Goal: Task Accomplishment & Management: Use online tool/utility

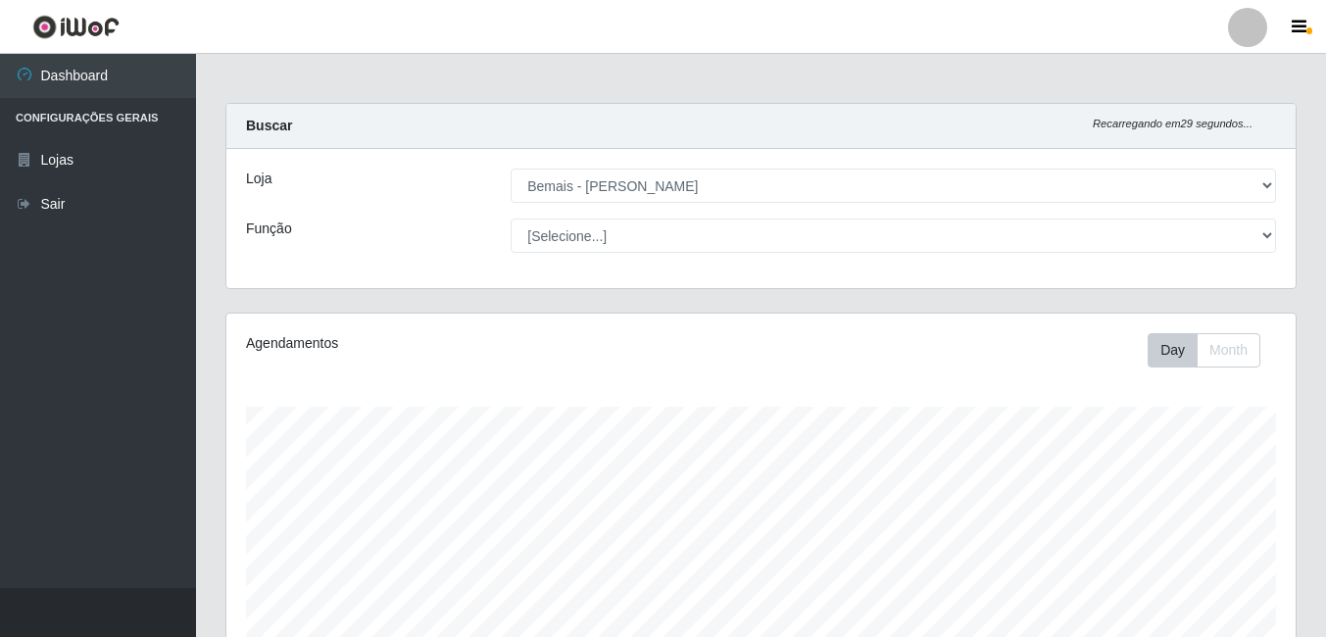
select select "230"
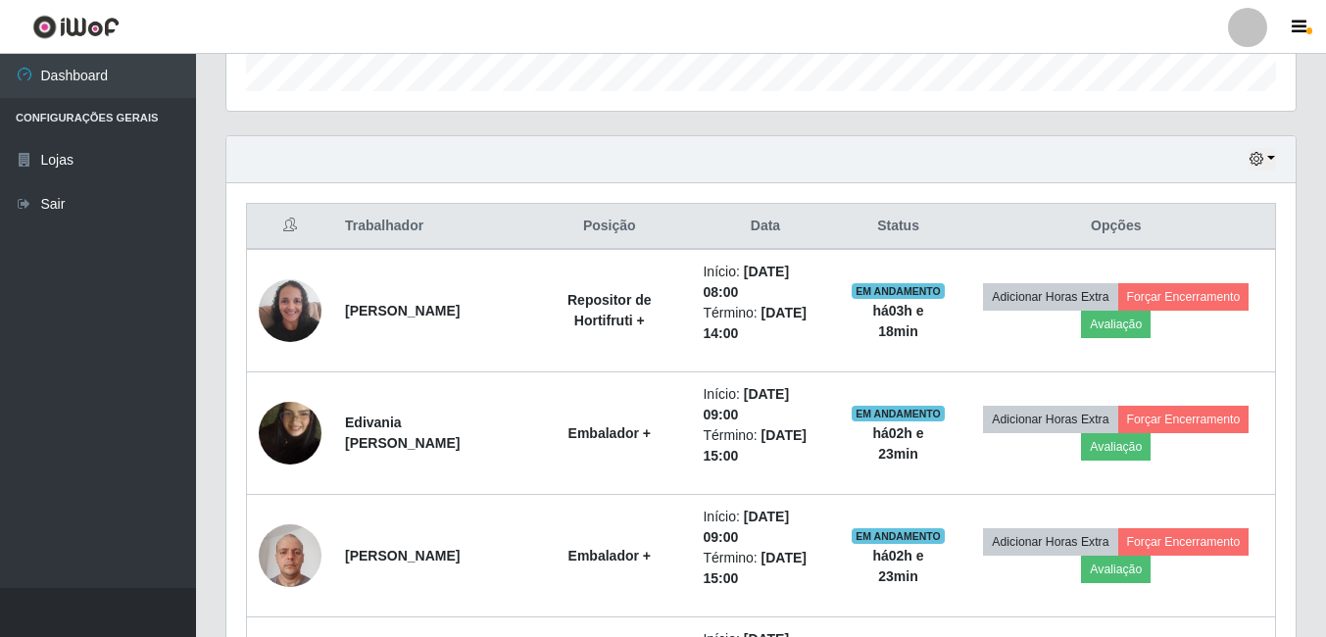
scroll to position [407, 1069]
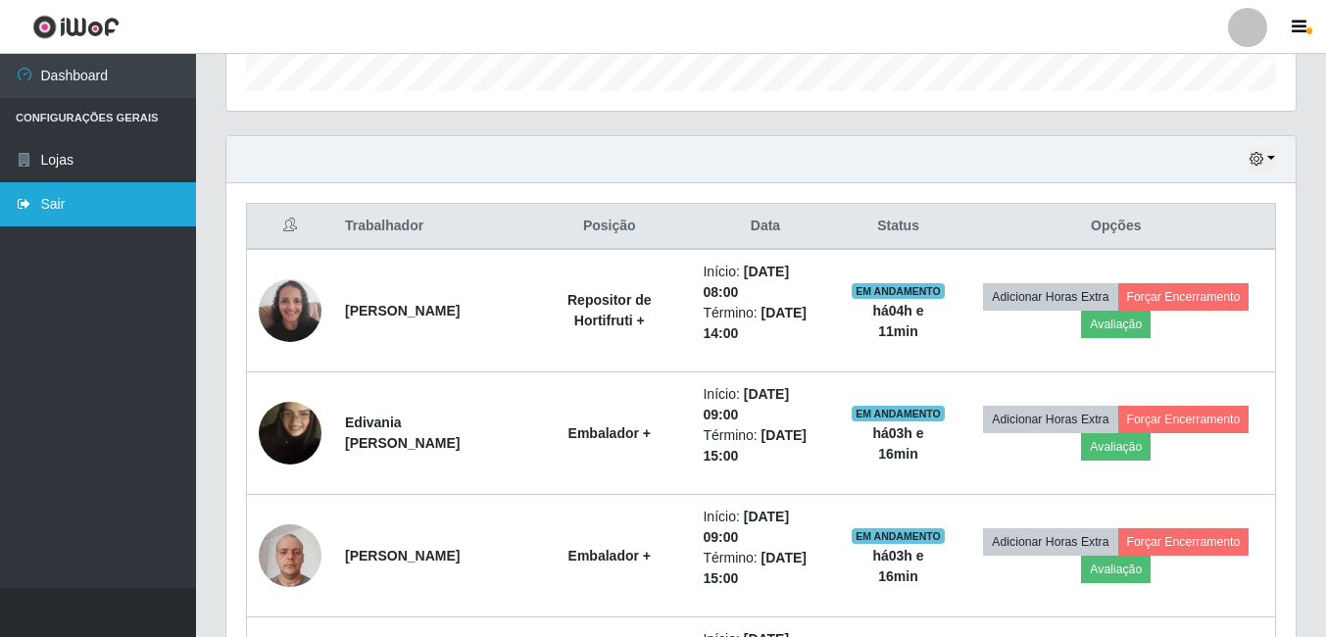
click at [59, 208] on link "Sair" at bounding box center [98, 204] width 196 height 44
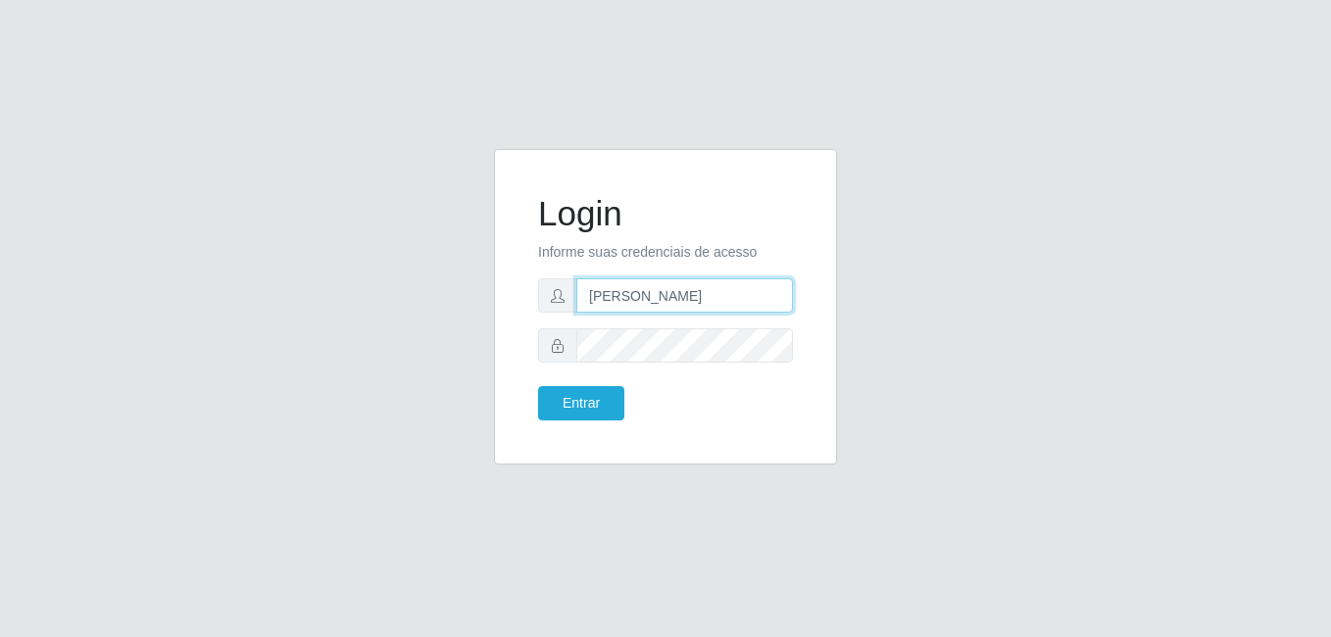
click at [726, 285] on input "[PERSON_NAME]" at bounding box center [684, 295] width 217 height 34
type input "gyovana@bemais"
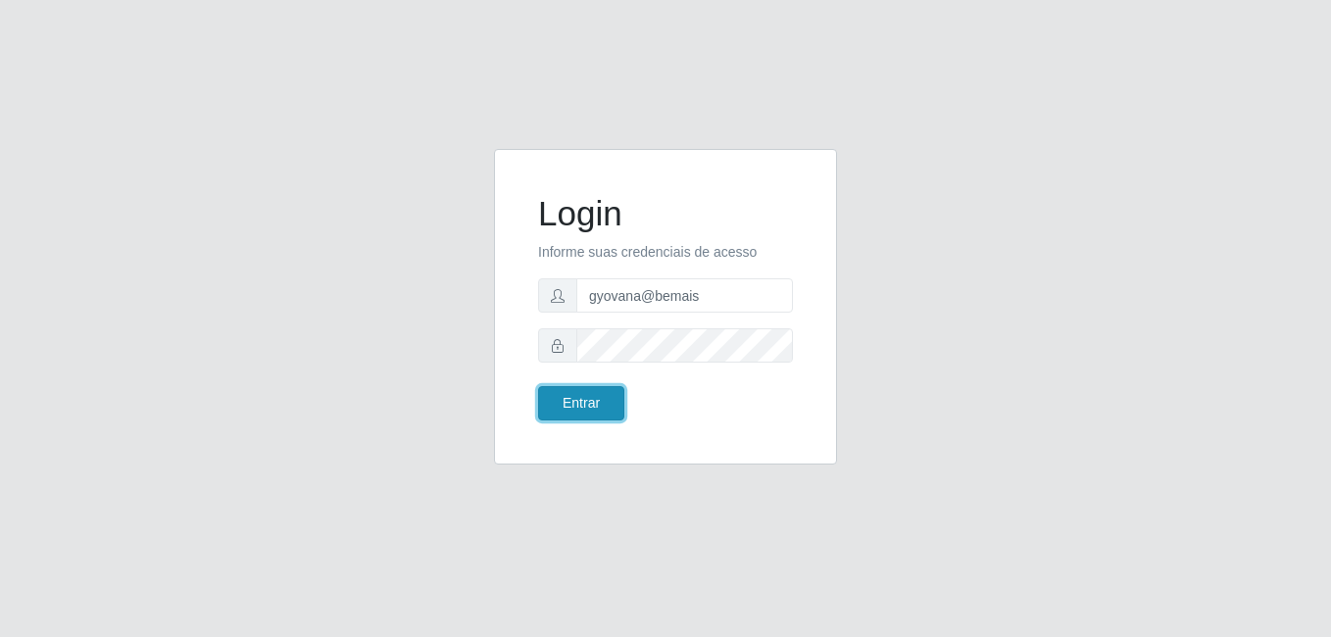
click at [596, 409] on button "Entrar" at bounding box center [581, 403] width 86 height 34
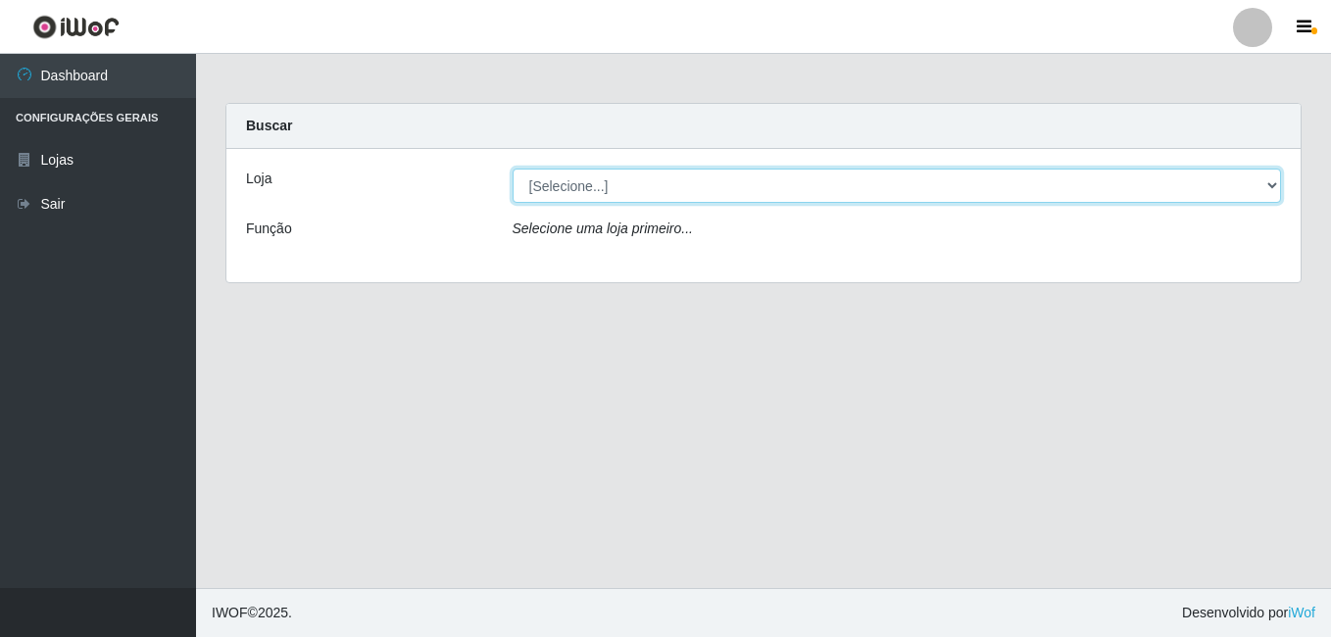
drag, startPoint x: 650, startPoint y: 186, endPoint x: 648, endPoint y: 197, distance: 11.0
click at [650, 186] on select "[Selecione...] [PERSON_NAME]" at bounding box center [896, 186] width 769 height 34
select select "230"
click at [512, 169] on select "[Selecione...] [PERSON_NAME]" at bounding box center [896, 186] width 769 height 34
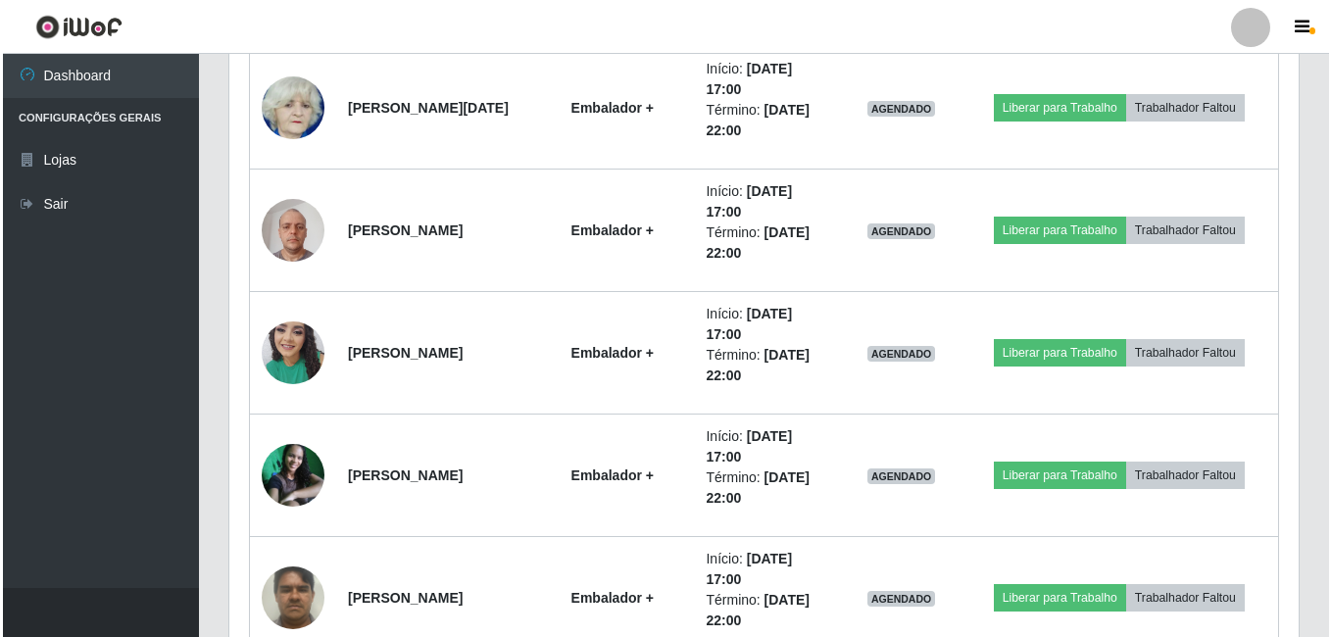
scroll to position [1540, 0]
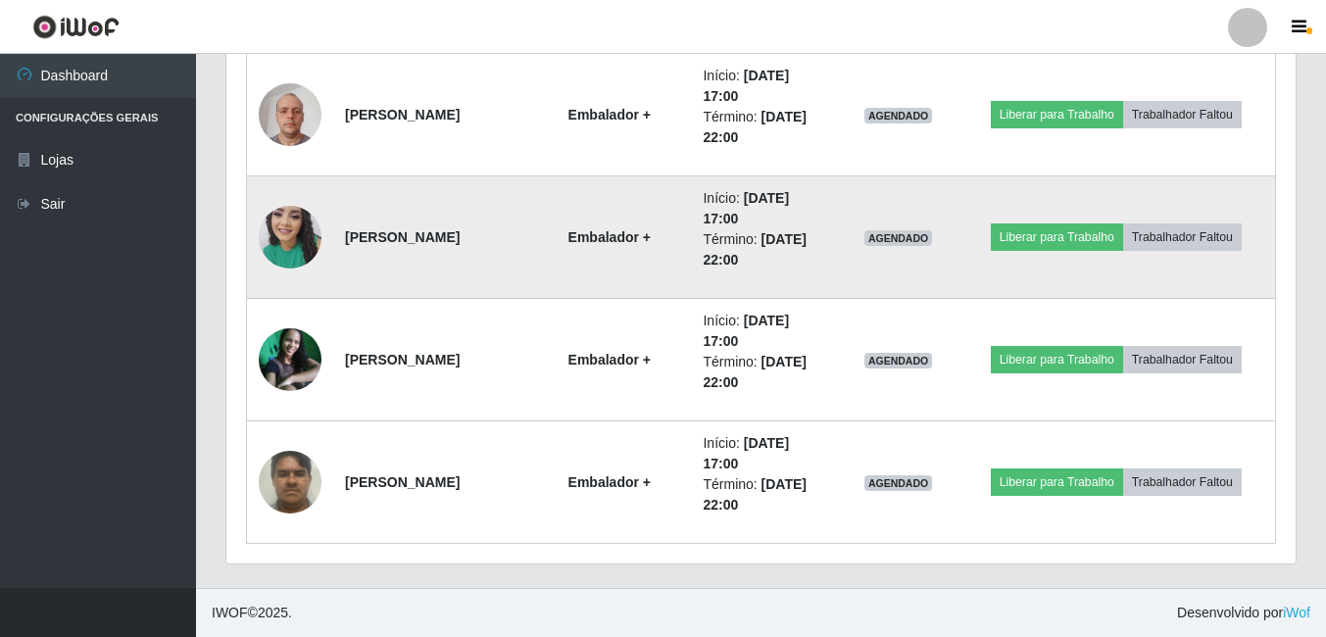
click at [297, 231] on img at bounding box center [290, 236] width 63 height 83
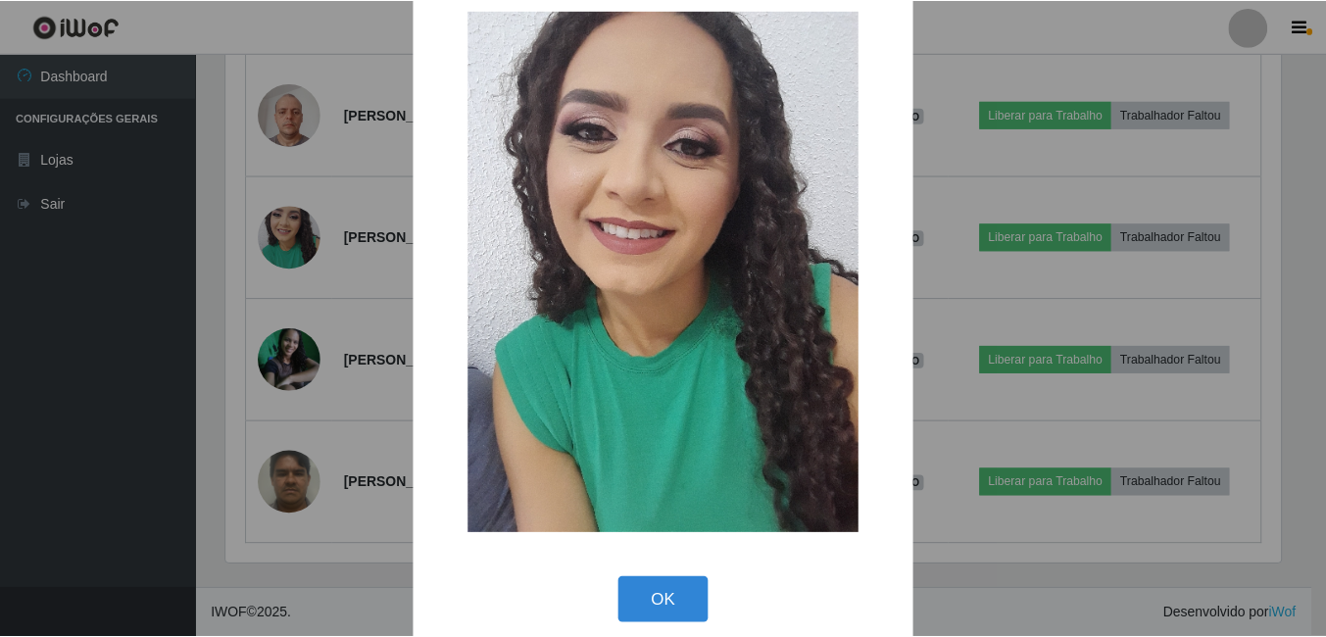
scroll to position [57, 0]
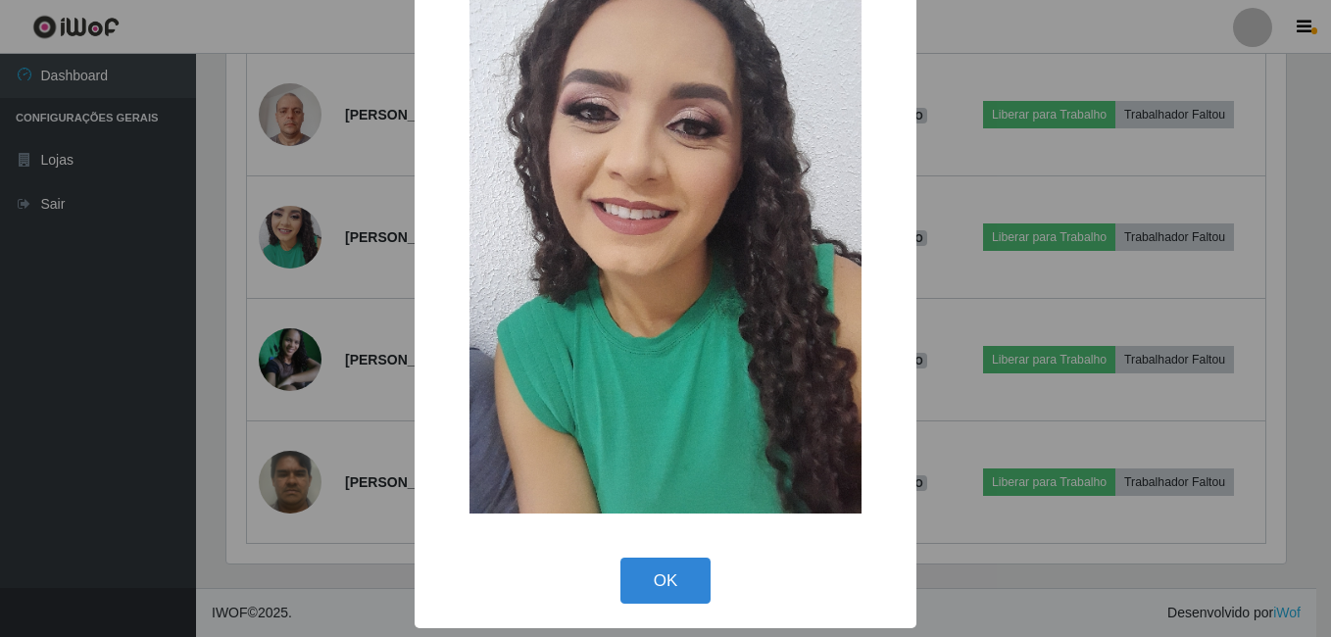
click at [710, 579] on div "OK Cancel" at bounding box center [665, 581] width 463 height 56
click at [707, 579] on div "OK Cancel" at bounding box center [665, 581] width 463 height 56
click at [668, 584] on button "OK" at bounding box center [665, 581] width 91 height 46
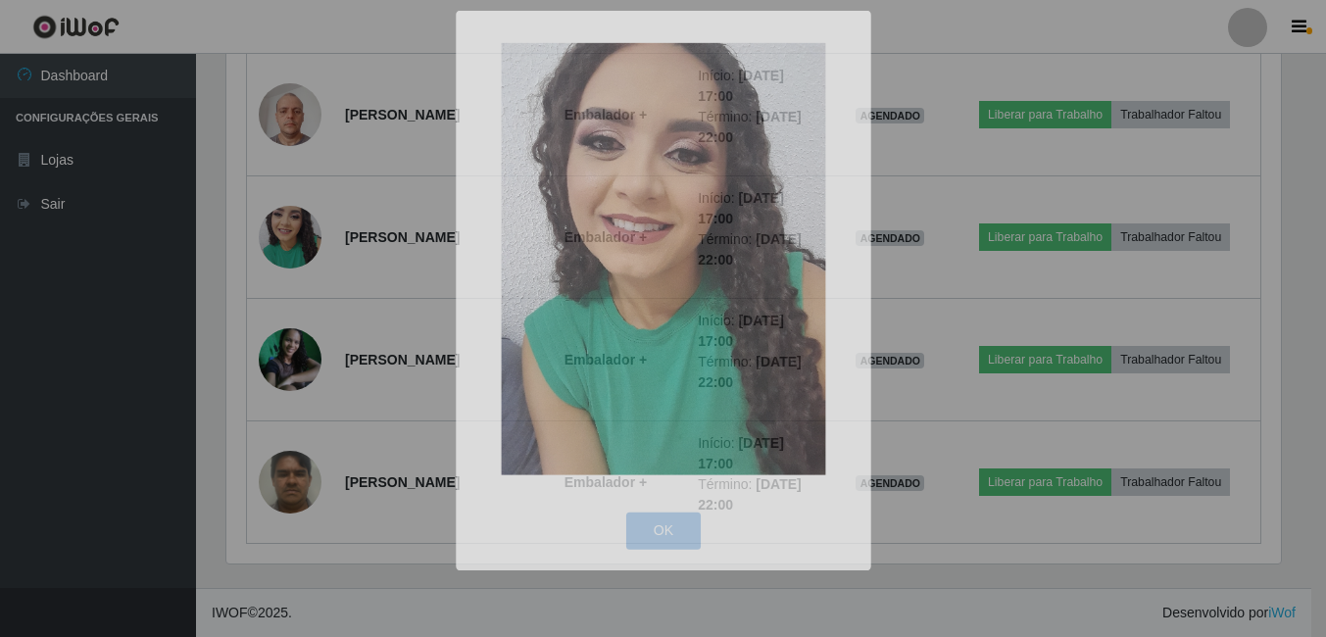
scroll to position [407, 1069]
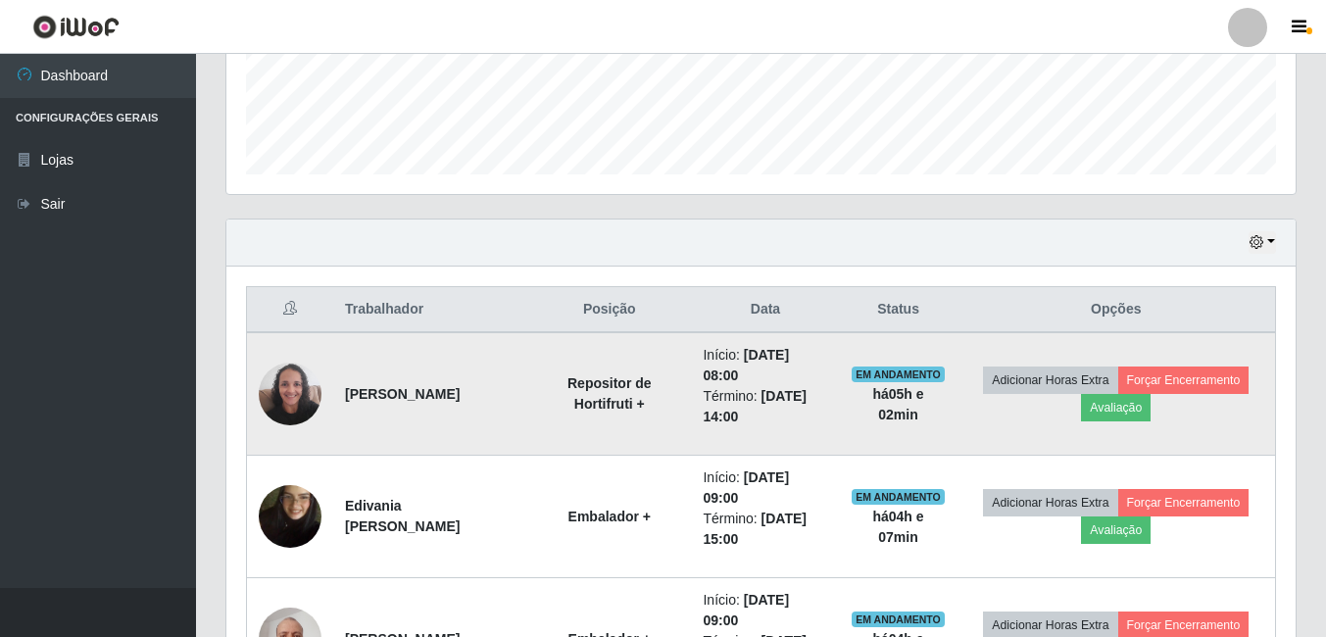
scroll to position [561, 0]
